Goal: Check status: Check status

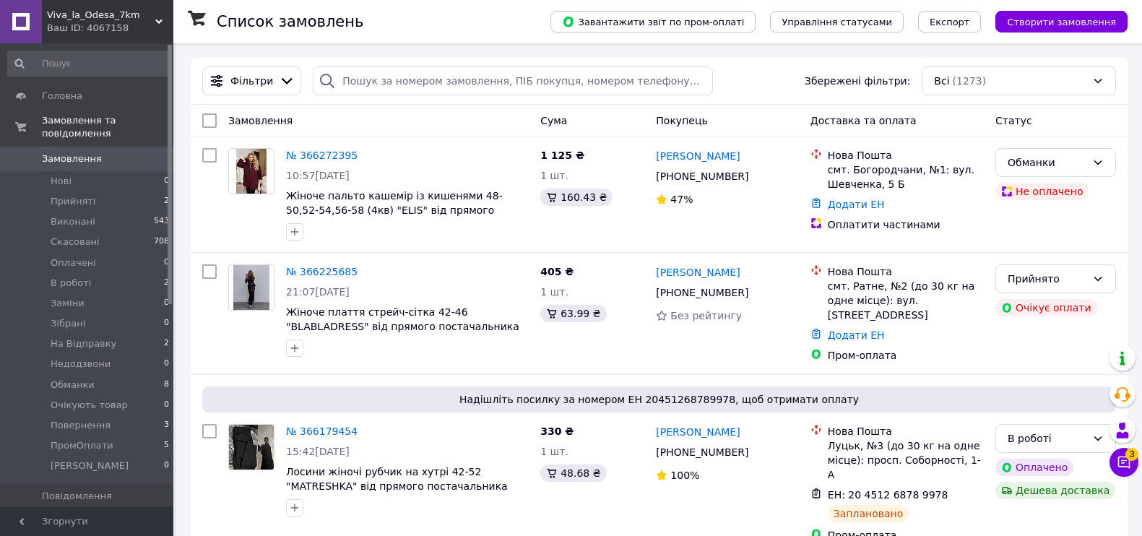
type input "[PHONE_NUMBER]"
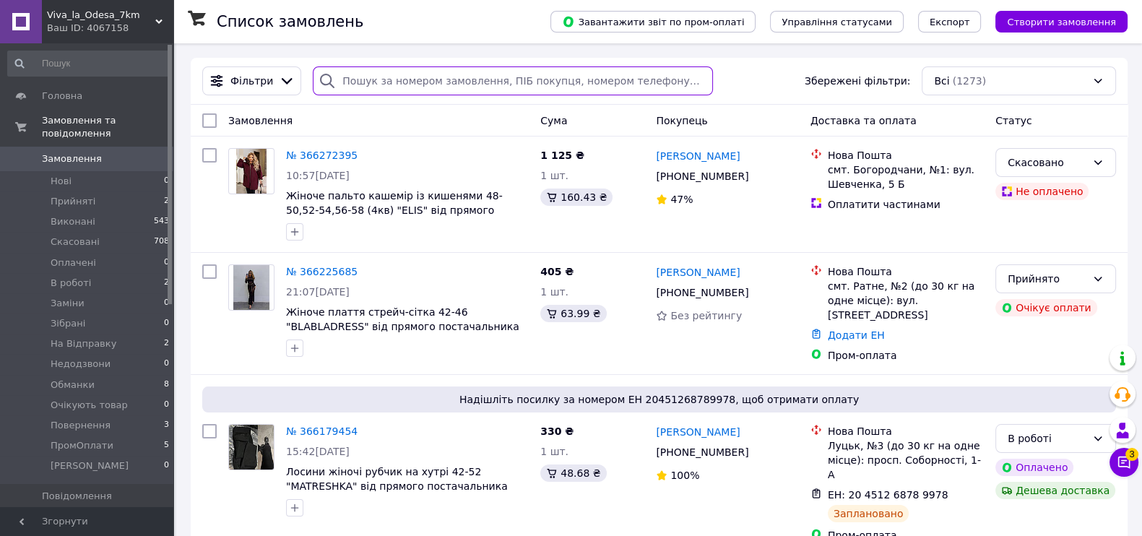
paste input "[PHONE_NUMBER]"
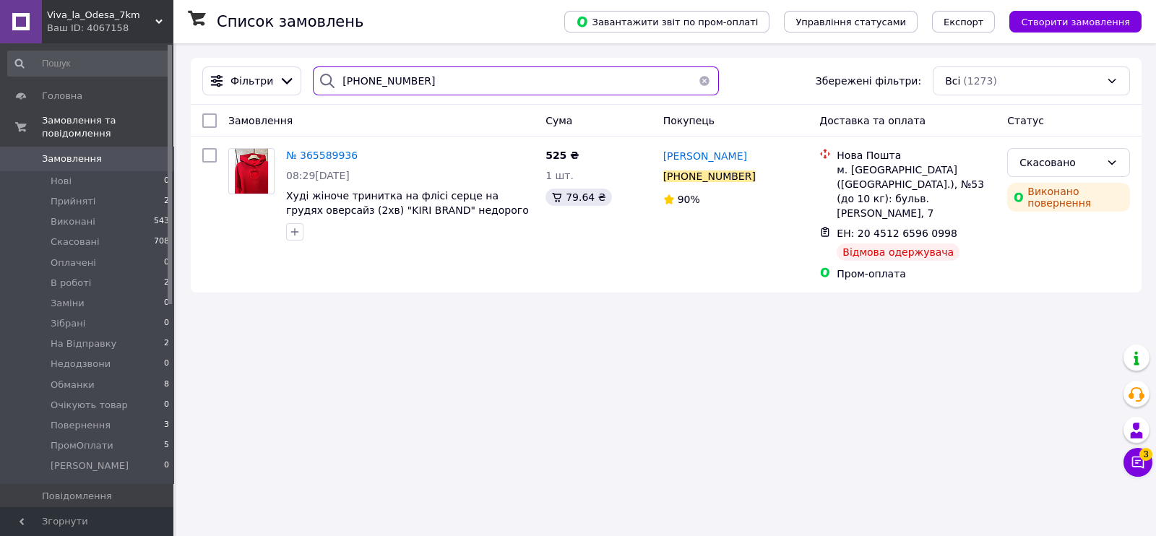
paste input "96225575"
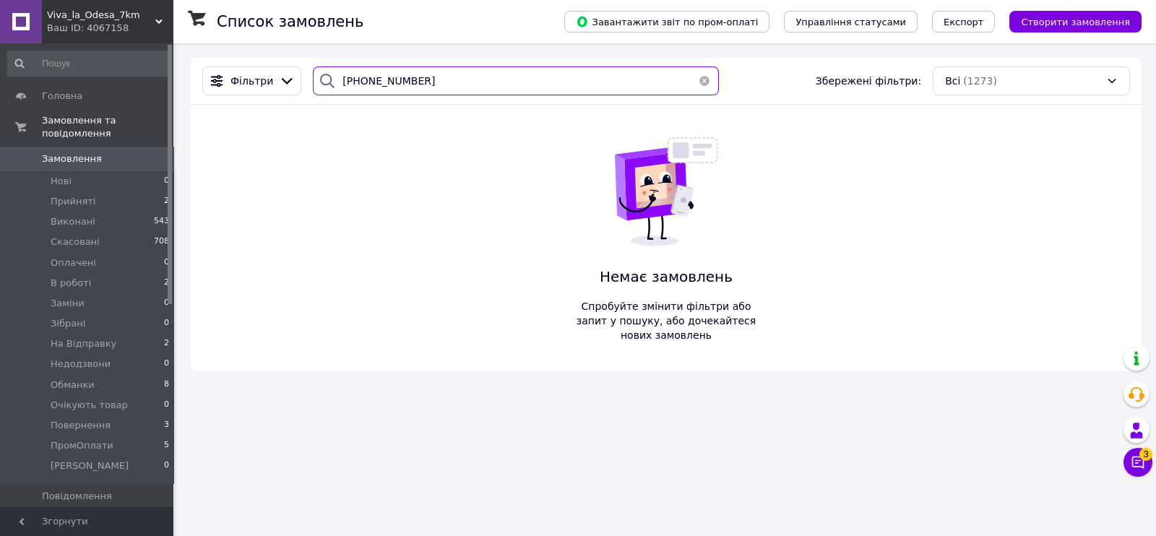
paste input "660651765"
type input "[PHONE_NUMBER]"
click at [691, 80] on button "button" at bounding box center [704, 80] width 29 height 29
